Goal: Information Seeking & Learning: Understand process/instructions

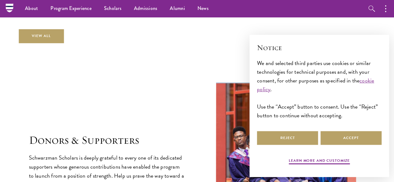
scroll to position [1553, 0]
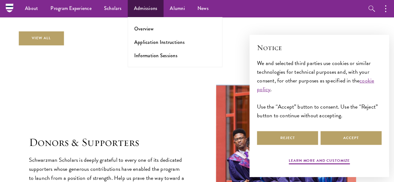
click at [144, 36] on ul "Overview Application Instructions Information Sessions" at bounding box center [175, 42] width 95 height 50
click at [144, 39] on link "Application Instructions" at bounding box center [159, 42] width 51 height 7
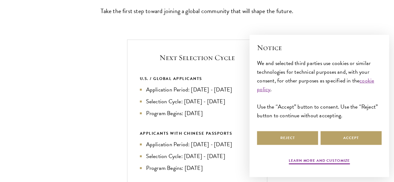
scroll to position [196, 0]
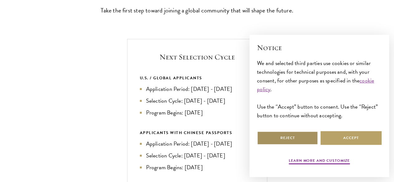
click at [309, 131] on button "Reject" at bounding box center [287, 138] width 61 height 14
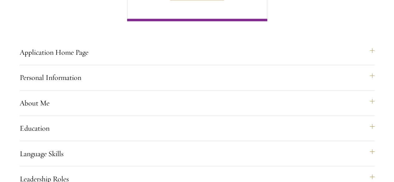
scroll to position [436, 0]
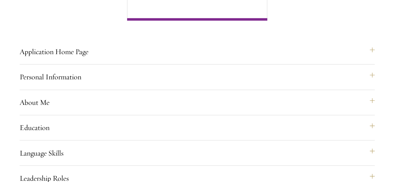
drag, startPoint x: 241, startPoint y: 74, endPoint x: 376, endPoint y: 115, distance: 140.9
click at [376, 115] on div "Start the Process Take the first step toward joining a global community that wi…" at bounding box center [197, 95] width 394 height 698
